Goal: Task Accomplishment & Management: Use online tool/utility

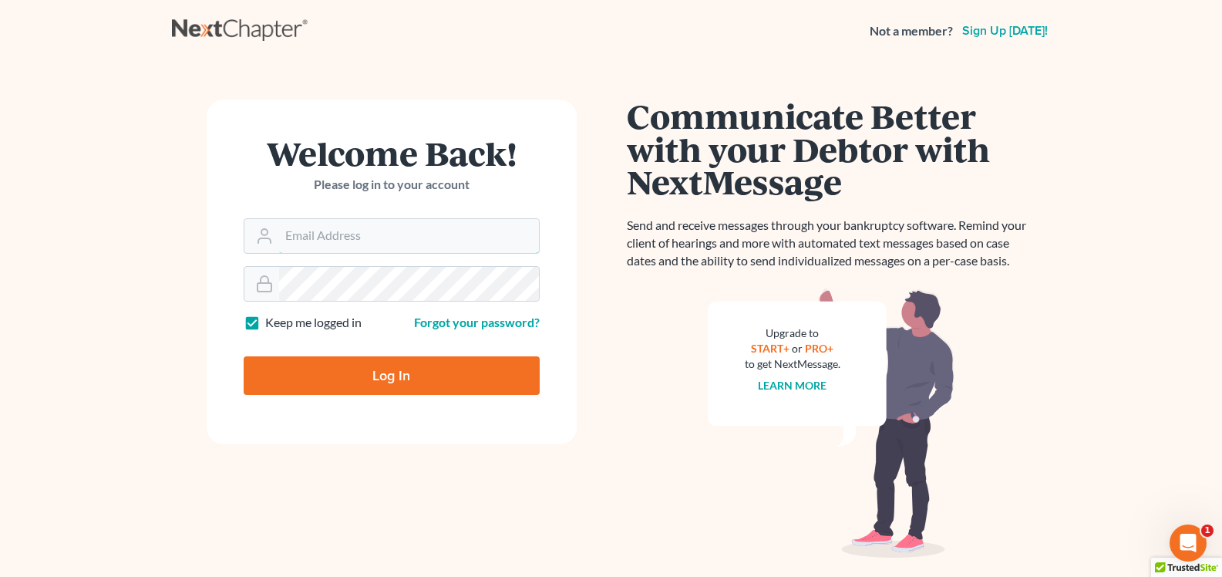
type input "[EMAIL_ADDRESS][DOMAIN_NAME]"
click at [302, 379] on input "Log In" at bounding box center [392, 375] width 296 height 39
type input "Thinking..."
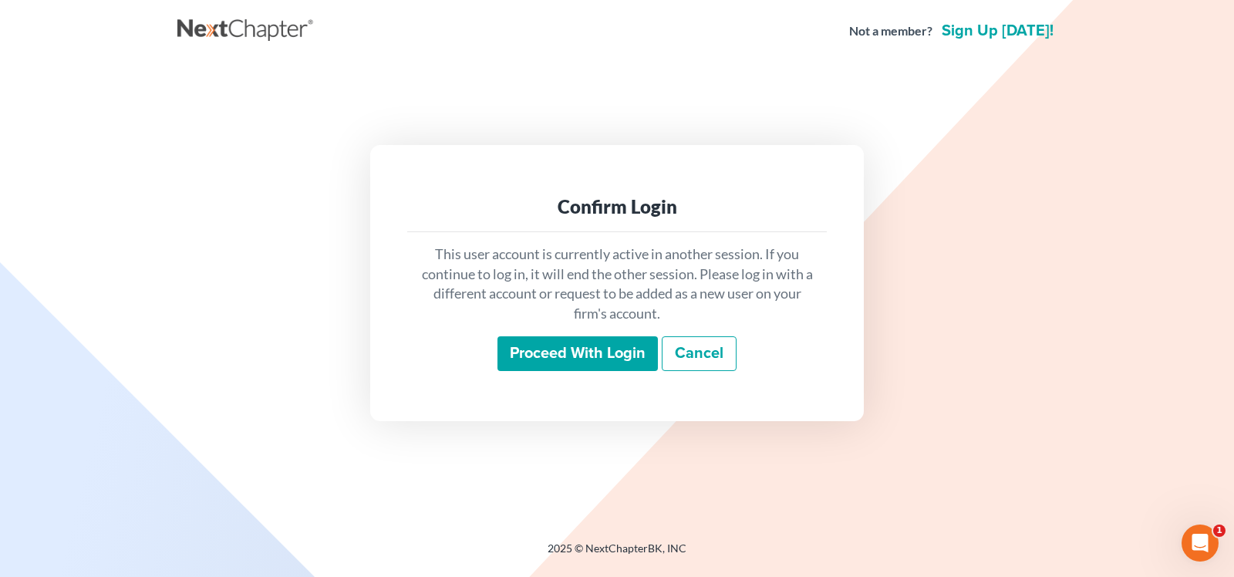
click at [564, 362] on input "Proceed with login" at bounding box center [577, 353] width 160 height 35
